Goal: Task Accomplishment & Management: Manage account settings

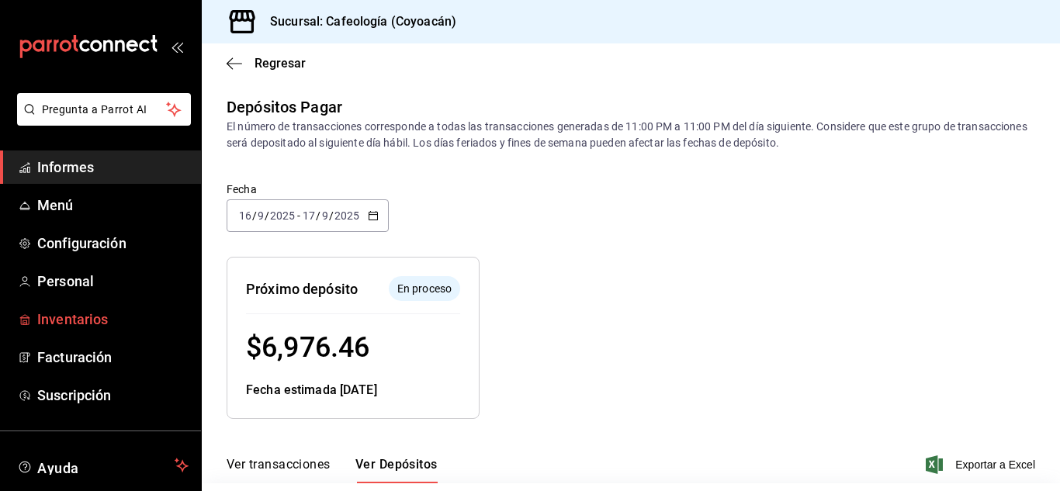
click at [82, 314] on font "Inventarios" at bounding box center [72, 319] width 71 height 16
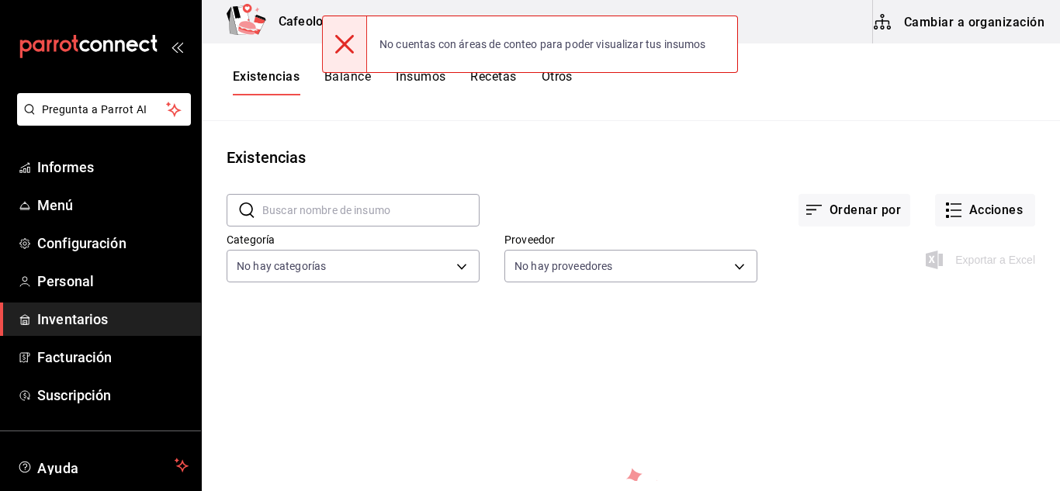
click at [656, 135] on main "Existencias ​ ​ Ordenar por Acciones Categoría No hay categorías Proveedor No h…" at bounding box center [631, 301] width 858 height 360
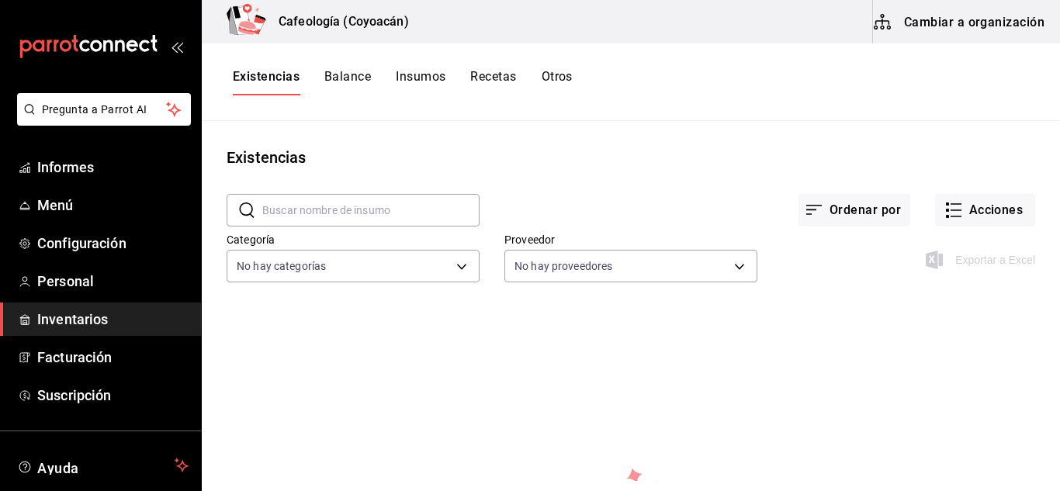
click at [262, 77] on font "Existencias" at bounding box center [266, 76] width 67 height 15
click at [976, 213] on font "Acciones" at bounding box center [996, 210] width 54 height 15
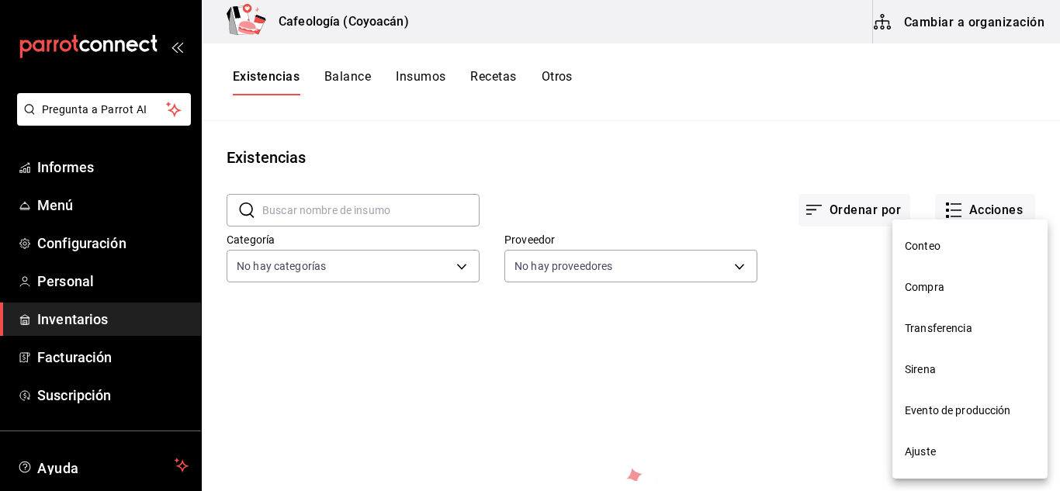
click at [930, 287] on font "Compra" at bounding box center [925, 287] width 40 height 12
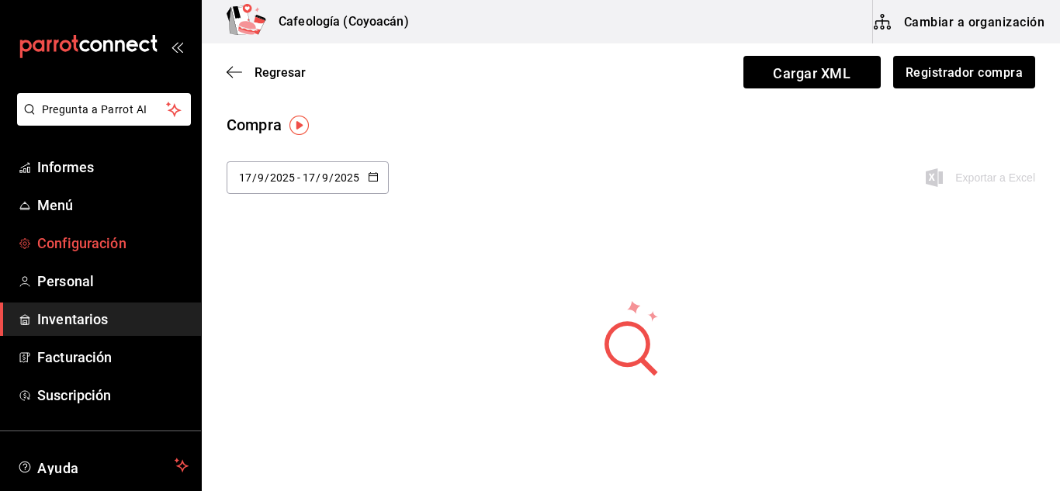
click at [74, 243] on font "Configuración" at bounding box center [81, 243] width 89 height 16
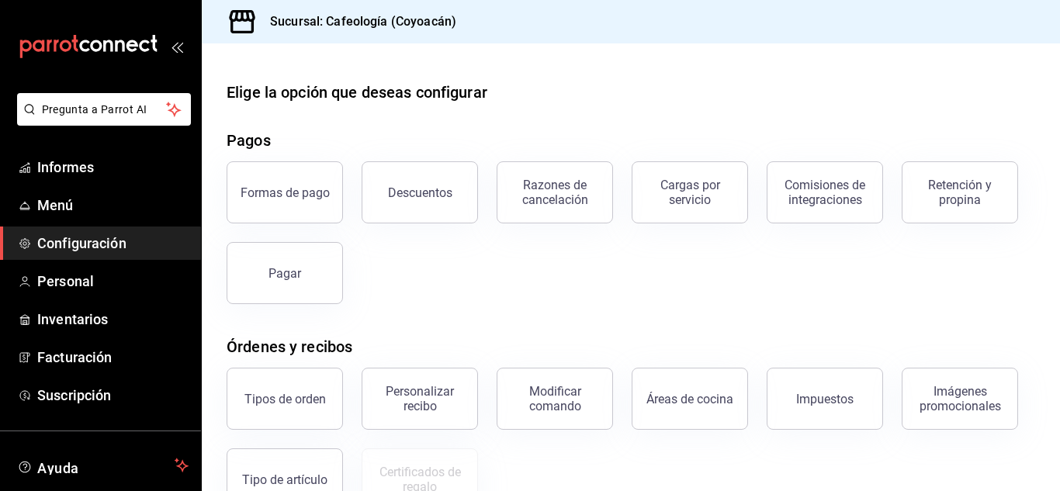
click at [681, 404] on font "Áreas de cocina" at bounding box center [690, 399] width 87 height 15
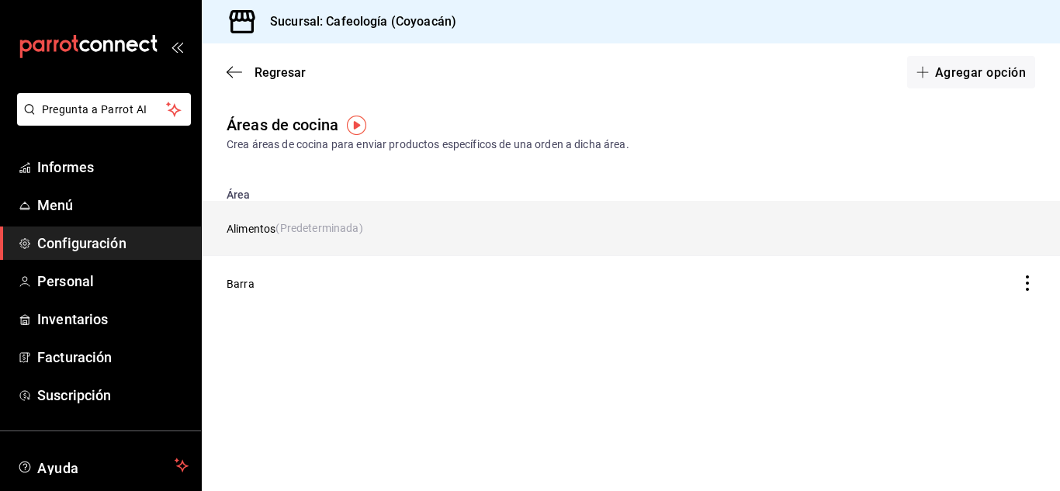
click at [258, 227] on font "Alimentos" at bounding box center [251, 229] width 49 height 12
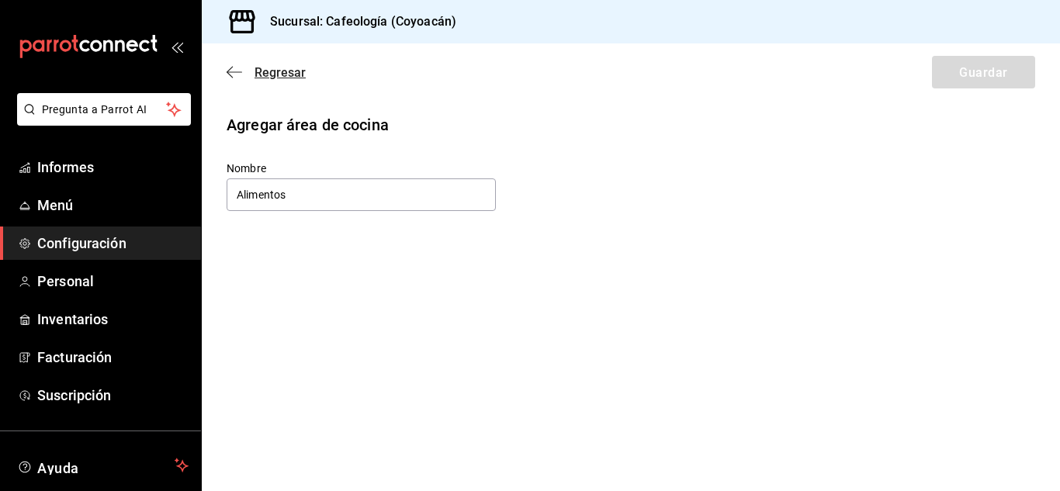
click at [270, 72] on font "Regresar" at bounding box center [280, 72] width 51 height 15
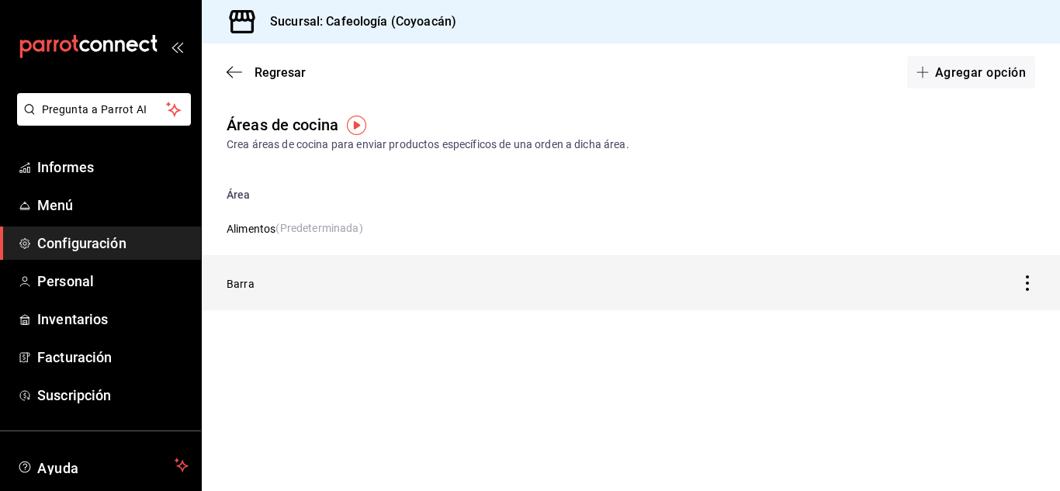
click at [965, 277] on td "Tabla de descuentos" at bounding box center [954, 282] width 212 height 54
click at [1025, 282] on icon "Tabla de descuentos" at bounding box center [1028, 284] width 16 height 16
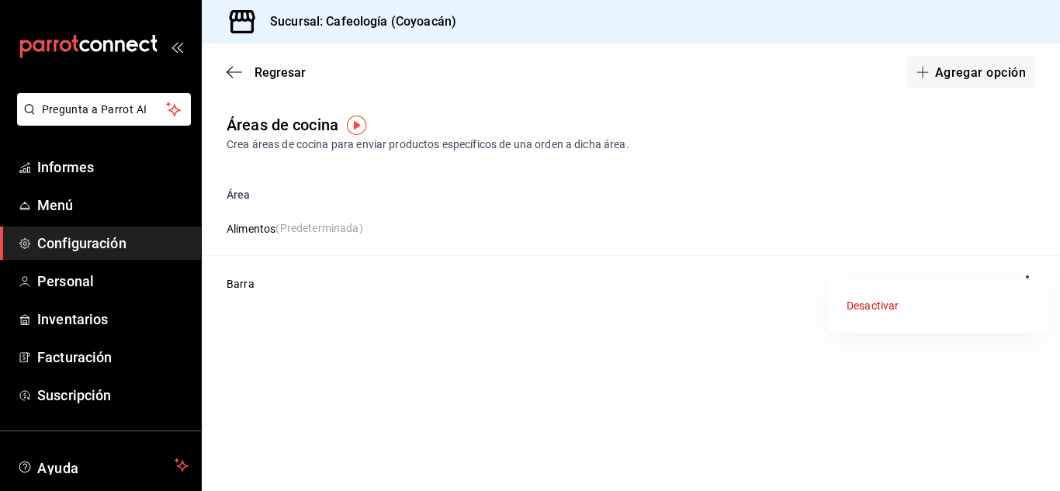
click at [1028, 274] on div at bounding box center [530, 245] width 1060 height 491
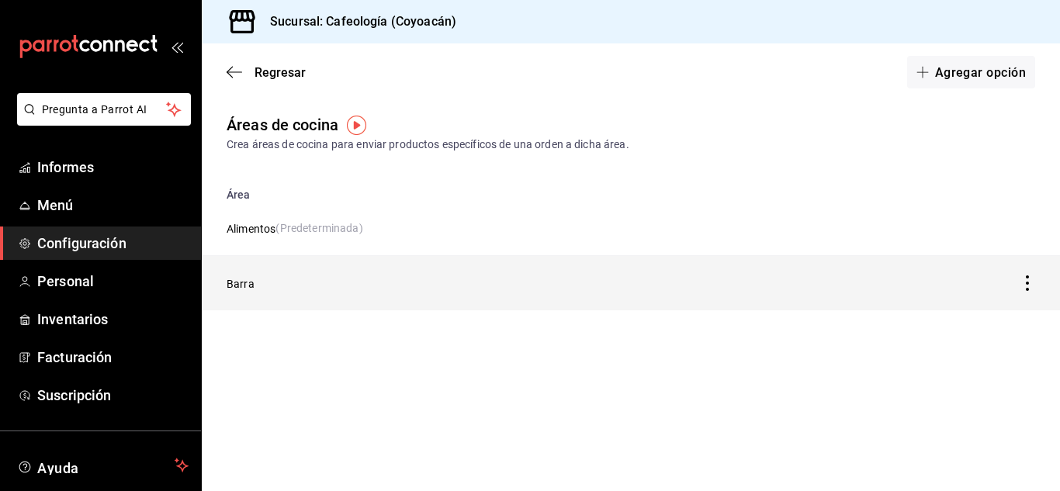
click at [1025, 283] on icon "Tabla de descuentos" at bounding box center [1028, 284] width 16 height 16
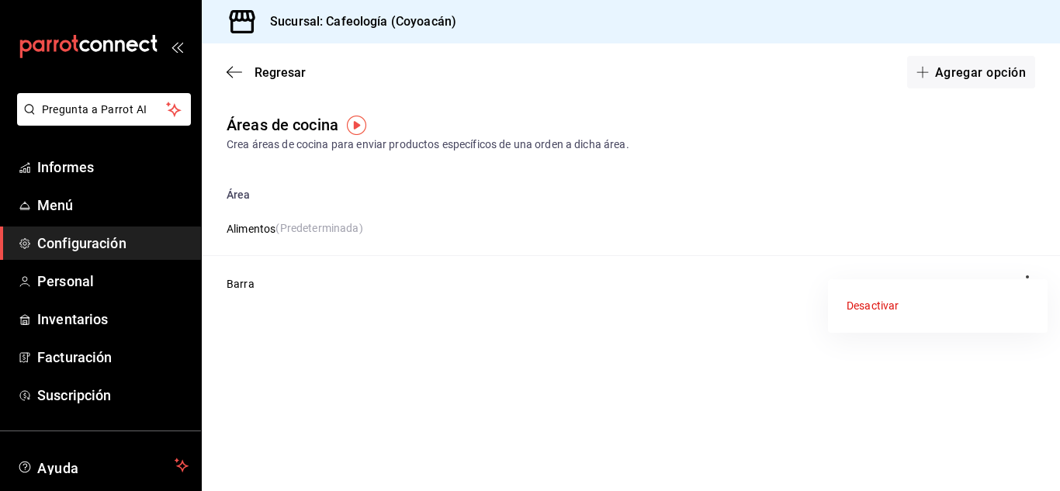
click at [1028, 281] on ul "Desactivar" at bounding box center [938, 306] width 220 height 54
click at [1029, 274] on div at bounding box center [530, 245] width 1060 height 491
click at [375, 417] on main "Regresar Agregar opción Áreas de cocina Crea áreas de cocina para enviar produc…" at bounding box center [631, 267] width 858 height 448
